Goal: Task Accomplishment & Management: Manage account settings

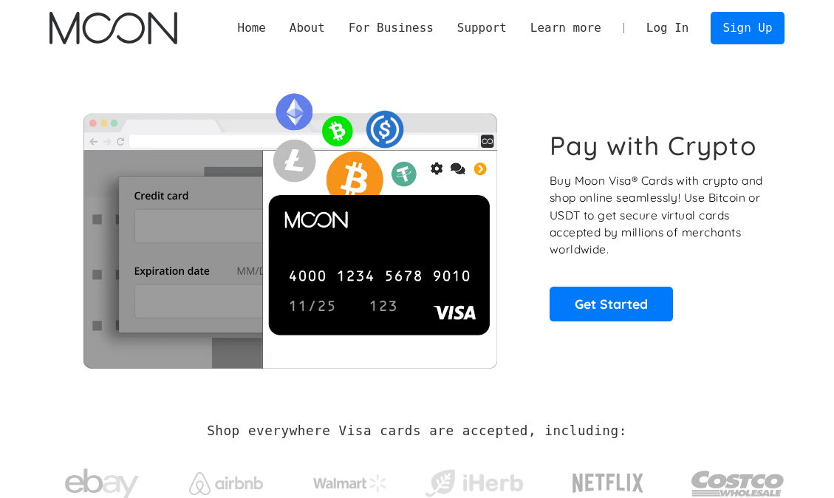
click at [670, 26] on link "Log In" at bounding box center [667, 28] width 66 height 30
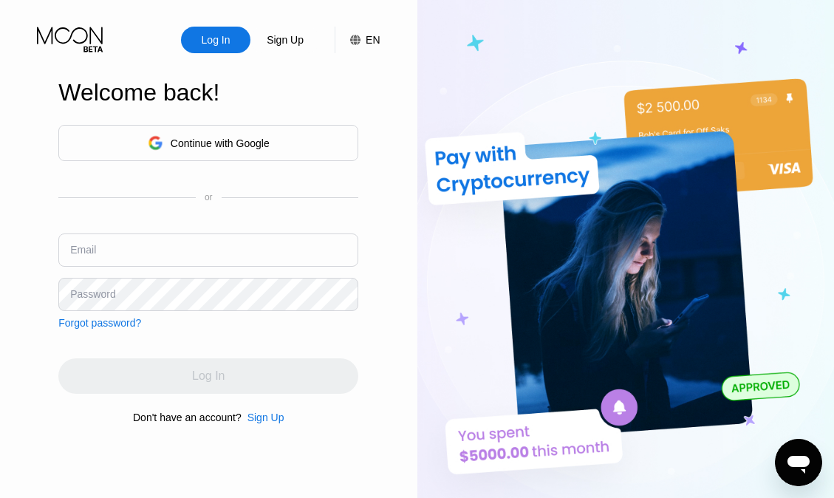
click at [224, 43] on div "Log In" at bounding box center [216, 39] width 32 height 15
click at [236, 153] on div "Continue with Google" at bounding box center [209, 142] width 122 height 23
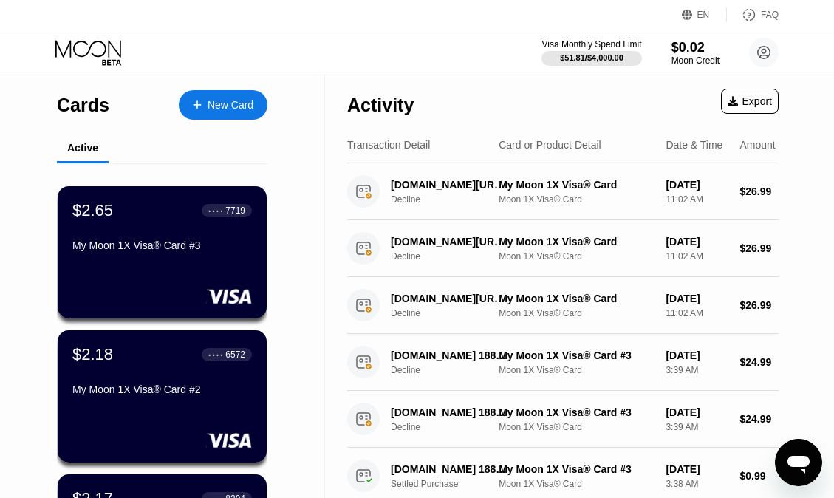
click at [89, 52] on icon at bounding box center [89, 53] width 69 height 26
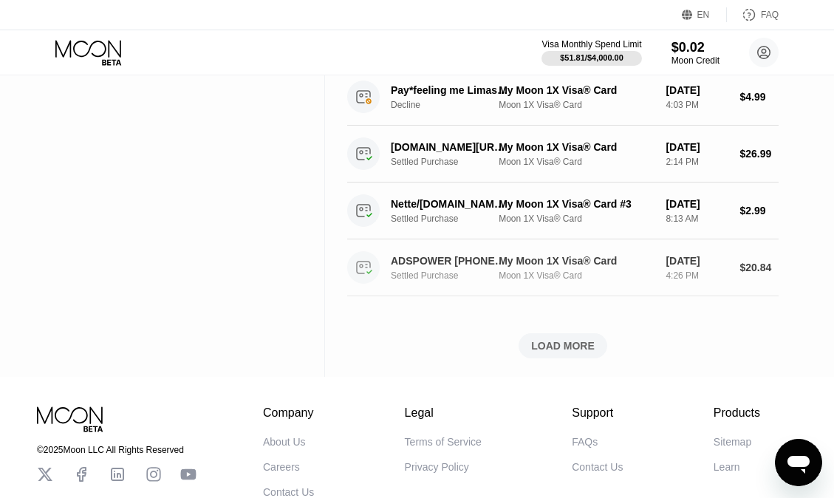
scroll to position [550, 0]
click at [551, 351] on div "LOAD MORE" at bounding box center [562, 344] width 63 height 13
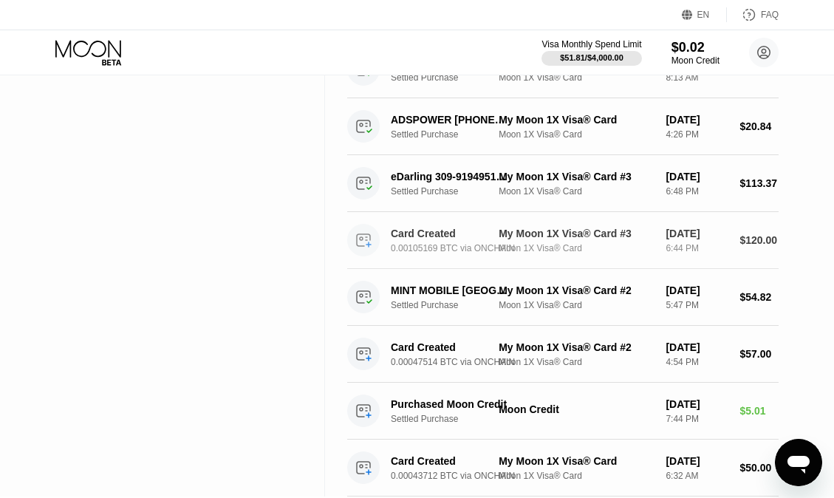
scroll to position [719, 0]
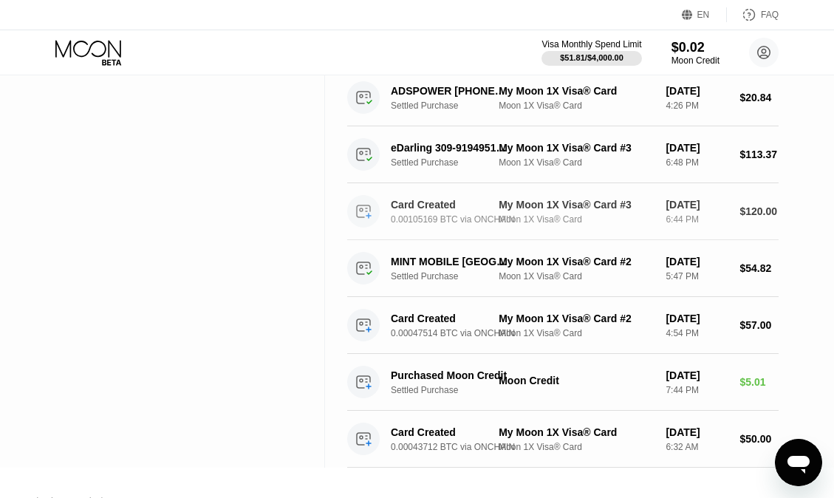
click at [600, 224] on div "My Moon 1X Visa® Card #3 Moon 1X Visa® Card" at bounding box center [575, 212] width 155 height 26
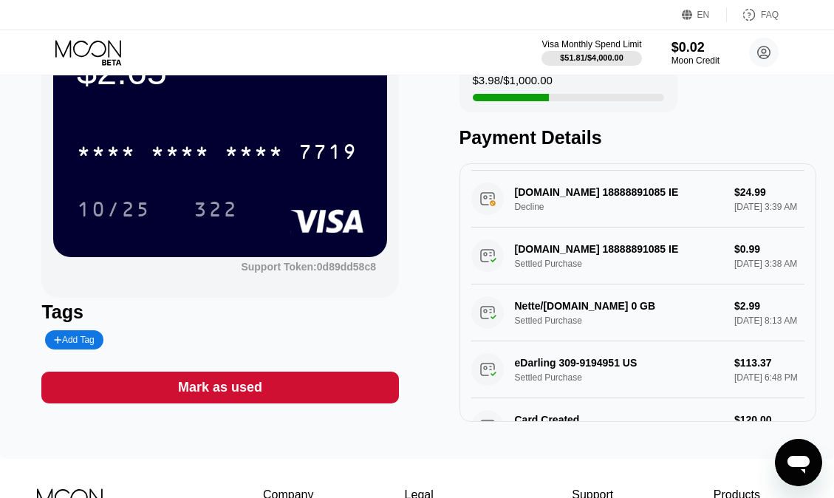
scroll to position [131, 0]
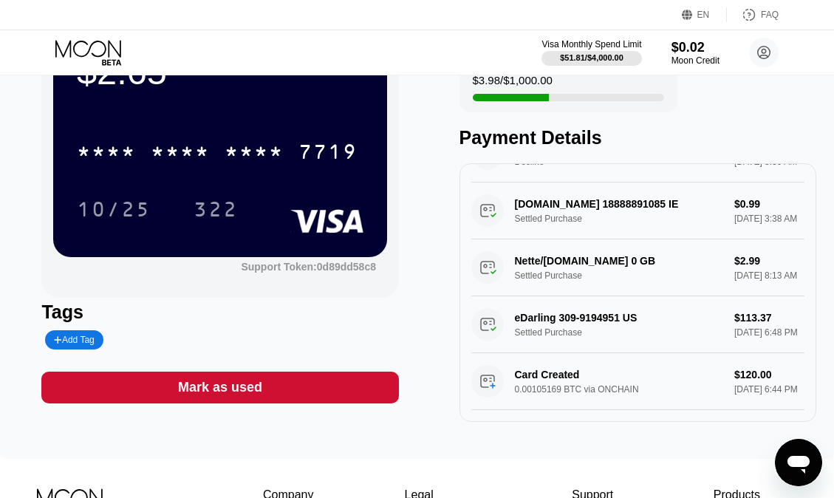
click at [663, 388] on div "Card Created 0.00105169 BTC via ONCHAIN $120.00 Aug 09, 2025 6:44 PM" at bounding box center [637, 381] width 333 height 57
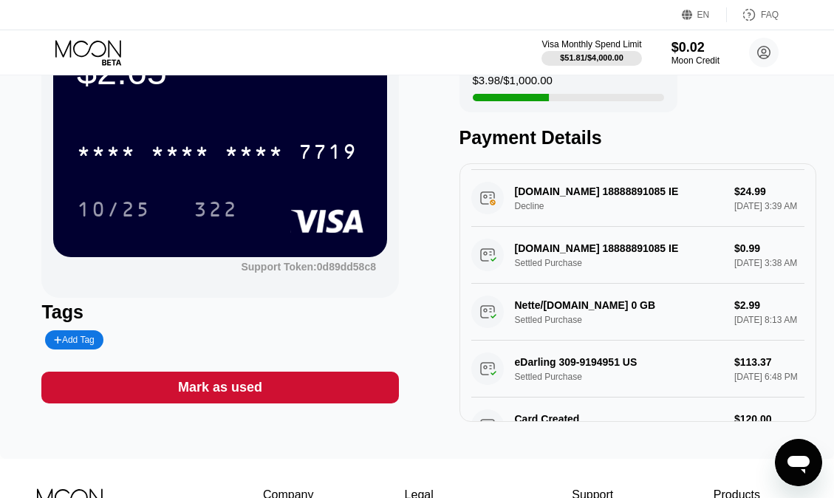
scroll to position [0, 0]
